Goal: Book appointment/travel/reservation

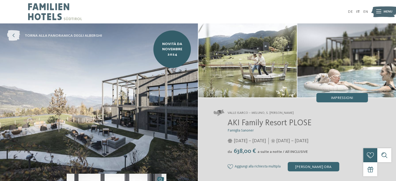
click at [42, 36] on span "torna alla panoramica degli alberghi" at bounding box center [63, 35] width 77 height 5
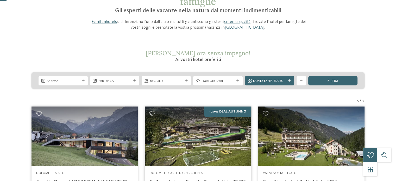
scroll to position [26, 0]
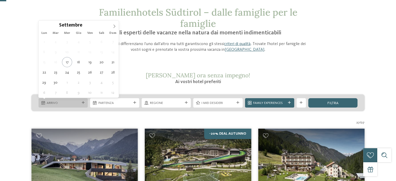
click at [82, 102] on icon at bounding box center [83, 102] width 3 height 3
click at [114, 27] on icon at bounding box center [114, 26] width 2 height 3
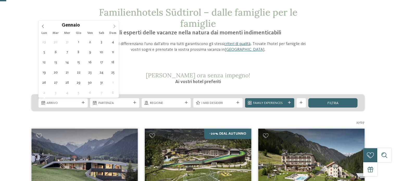
click at [114, 27] on icon at bounding box center [114, 26] width 2 height 3
type input "****"
click at [44, 23] on span at bounding box center [42, 25] width 9 height 9
type div "23.12.2025"
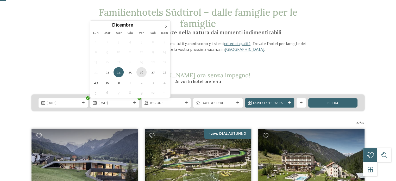
type div "26.12.2025"
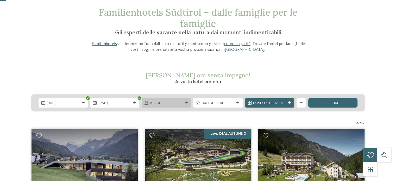
click at [185, 103] on icon at bounding box center [186, 102] width 3 height 3
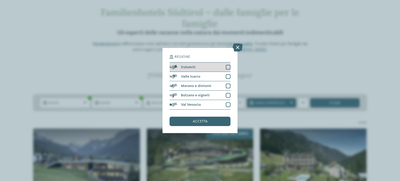
click at [227, 66] on div at bounding box center [228, 67] width 5 height 5
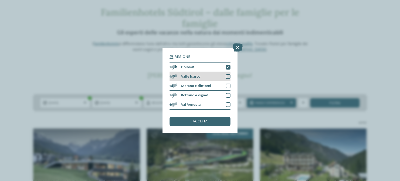
click at [228, 75] on div at bounding box center [228, 76] width 5 height 5
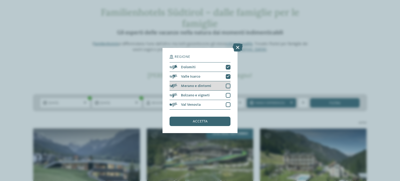
click at [226, 88] on div "Merano e dintorni" at bounding box center [199, 85] width 61 height 9
click at [228, 95] on div at bounding box center [228, 95] width 5 height 5
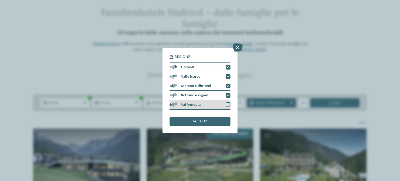
drag, startPoint x: 228, startPoint y: 103, endPoint x: 226, endPoint y: 108, distance: 5.5
click at [228, 104] on div at bounding box center [228, 104] width 5 height 5
click at [216, 119] on div "accetta" at bounding box center [199, 121] width 61 height 9
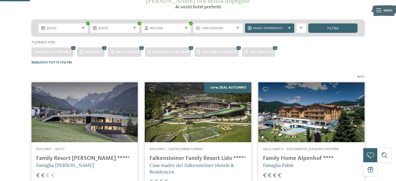
scroll to position [73, 0]
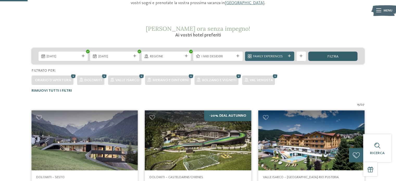
click at [332, 59] on div "filtra" at bounding box center [332, 56] width 49 height 9
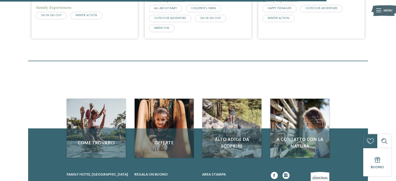
scroll to position [855, 0]
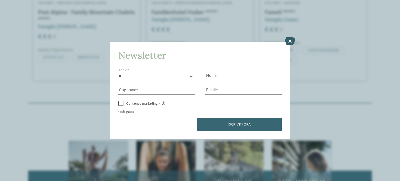
click at [290, 37] on icon at bounding box center [290, 41] width 10 height 8
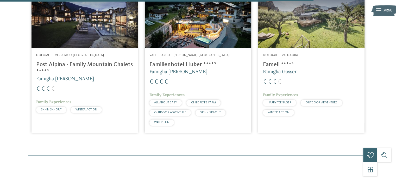
scroll to position [933, 0]
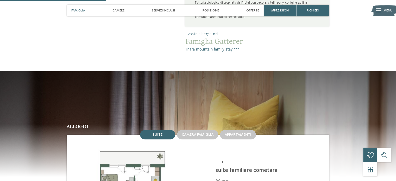
scroll to position [416, 0]
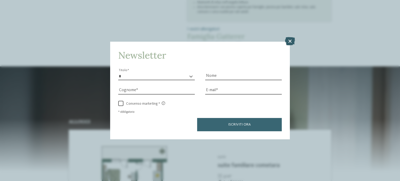
click at [292, 41] on icon at bounding box center [290, 41] width 10 height 8
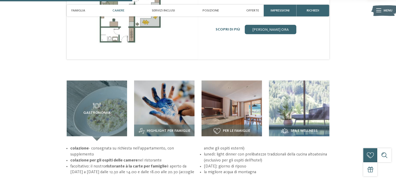
scroll to position [624, 0]
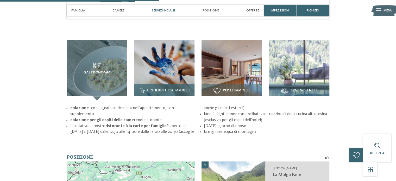
click at [168, 88] on span "Highlight per famiglie" at bounding box center [168, 90] width 43 height 4
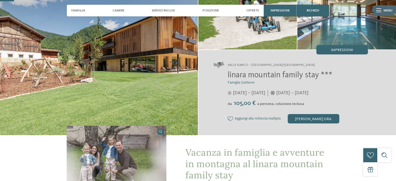
scroll to position [26, 0]
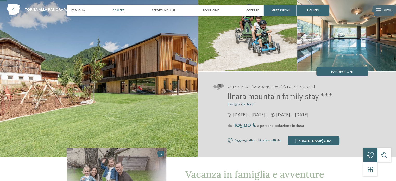
click at [121, 11] on span "Camere" at bounding box center [118, 11] width 12 height 4
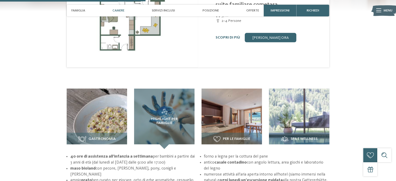
scroll to position [598, 0]
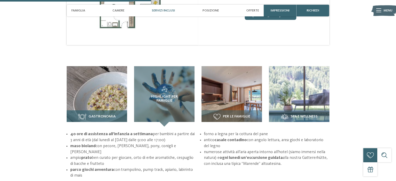
click at [106, 82] on img at bounding box center [97, 96] width 60 height 60
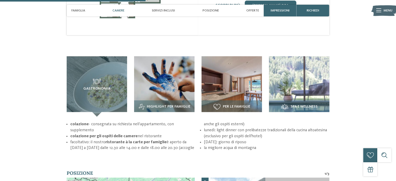
scroll to position [572, 0]
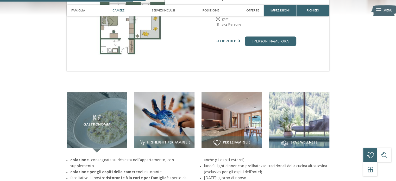
click at [291, 113] on img at bounding box center [299, 122] width 60 height 60
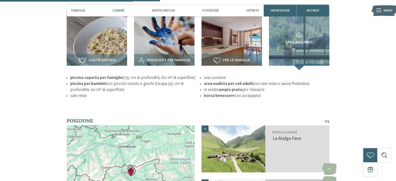
scroll to position [624, 0]
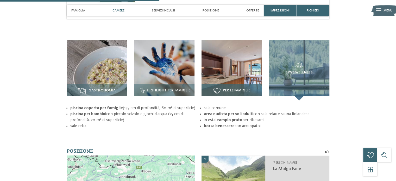
click at [238, 54] on img at bounding box center [231, 70] width 60 height 60
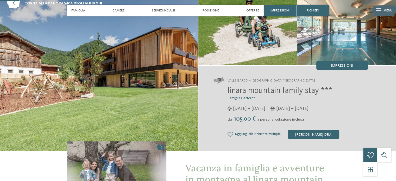
scroll to position [0, 0]
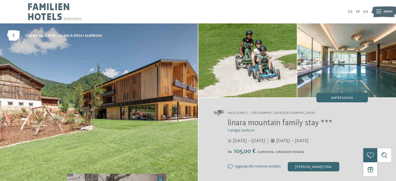
click at [126, 71] on img at bounding box center [99, 102] width 198 height 159
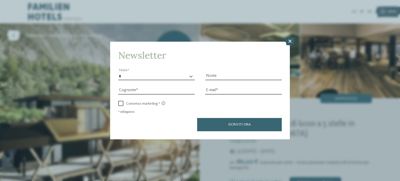
click at [285, 38] on icon at bounding box center [290, 41] width 10 height 8
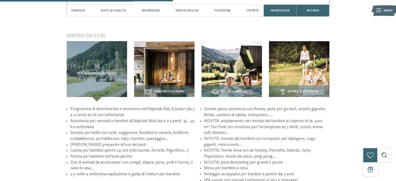
scroll to position [650, 0]
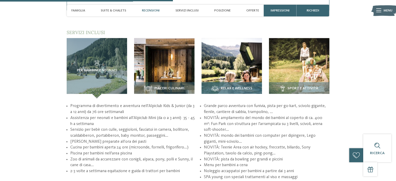
click at [228, 88] on span "Relax e Wellness" at bounding box center [236, 88] width 31 height 4
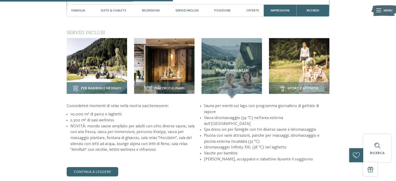
click at [104, 89] on span "Per bambini e neonati" at bounding box center [101, 88] width 40 height 4
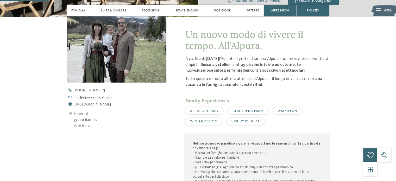
scroll to position [0, 0]
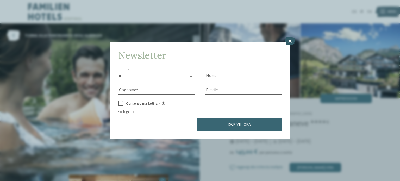
click at [289, 42] on icon at bounding box center [290, 41] width 10 height 8
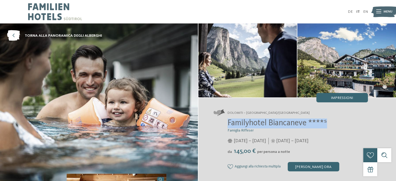
drag, startPoint x: 228, startPoint y: 123, endPoint x: 332, endPoint y: 117, distance: 103.7
click at [332, 117] on div "Dolomiti – Selva/Val Gardena Familyhotel Biancaneve ****ˢ Famiglia Riffeser 05/…" at bounding box center [297, 140] width 198 height 85
copy span "Familyhotel Biancaneve ****ˢ"
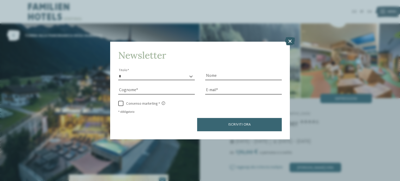
click at [289, 43] on icon at bounding box center [290, 41] width 10 height 8
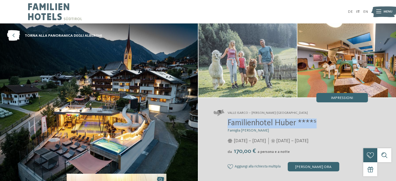
drag, startPoint x: 224, startPoint y: 123, endPoint x: 317, endPoint y: 124, distance: 92.9
click at [317, 124] on div "Familienhotel Huber ****ˢ Famiglia Stolz 05/12/2025 – 12/04/2026 da" at bounding box center [290, 144] width 154 height 53
copy span "Familienhotel Huber ****ˢ"
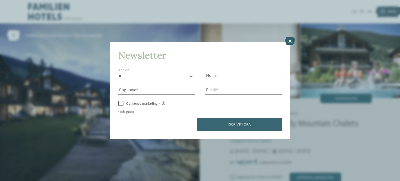
click at [290, 40] on icon at bounding box center [290, 41] width 10 height 8
